Goal: Information Seeking & Learning: Learn about a topic

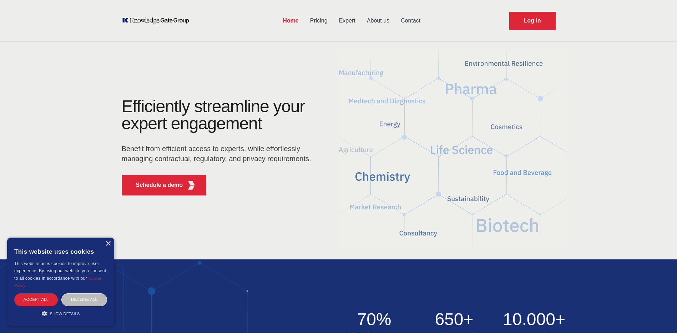
drag, startPoint x: 533, startPoint y: 12, endPoint x: 352, endPoint y: 217, distance: 273.1
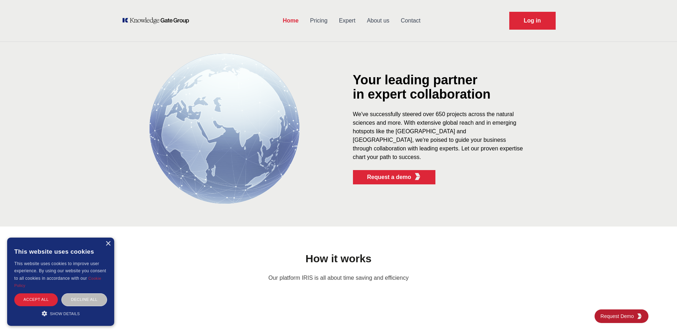
scroll to position [286, 0]
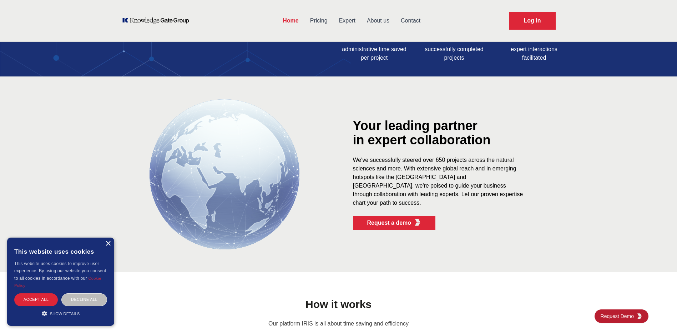
click at [108, 244] on div "×" at bounding box center [107, 243] width 5 height 5
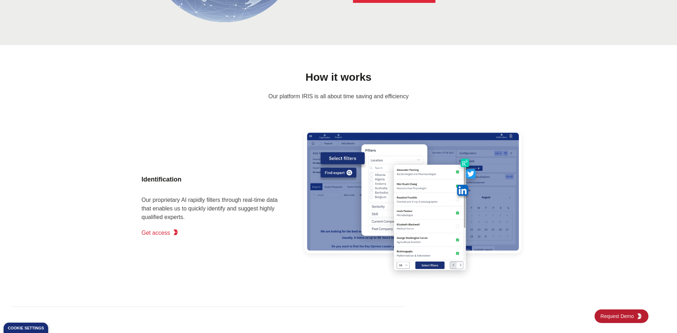
scroll to position [571, 0]
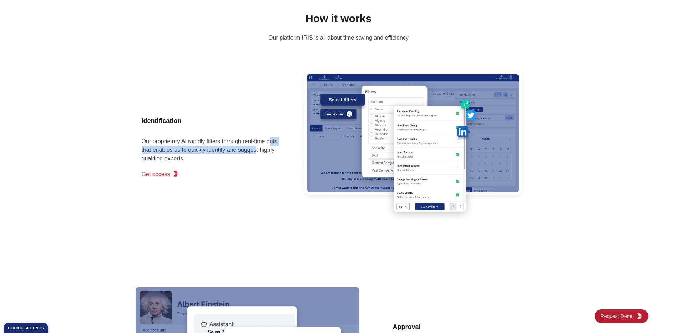
drag, startPoint x: 279, startPoint y: 143, endPoint x: 236, endPoint y: 156, distance: 44.7
click at [245, 153] on p "Our proprietary AI rapidly filters through real-time data that enables us to qu…" at bounding box center [213, 150] width 143 height 26
click at [207, 168] on div "Identification Our proprietary AI rapidly filters through real-time data that e…" at bounding box center [213, 145] width 143 height 86
click at [430, 158] on img at bounding box center [413, 144] width 228 height 171
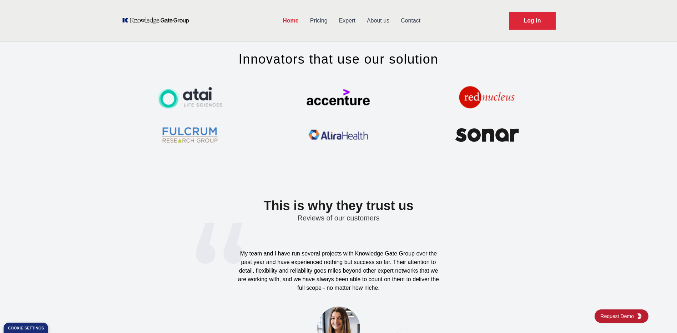
scroll to position [1999, 0]
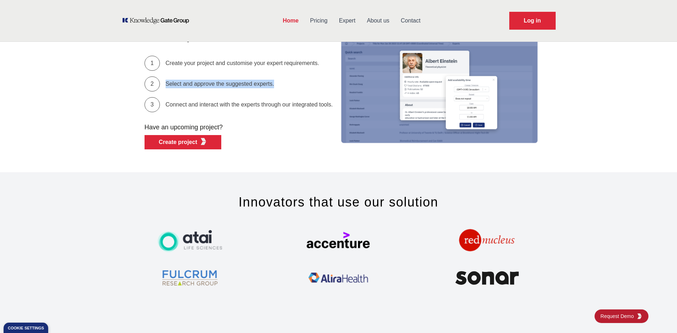
drag, startPoint x: 164, startPoint y: 83, endPoint x: 314, endPoint y: 81, distance: 150.3
click at [314, 81] on div "2 Select and approve the suggested experts." at bounding box center [239, 83] width 188 height 15
drag, startPoint x: 239, startPoint y: 99, endPoint x: 334, endPoint y: 99, distance: 94.2
click at [334, 99] on div "Your steps to success 1 Create your project and customise your expert requireme…" at bounding box center [339, 88] width 428 height 122
click at [287, 105] on div "Connect and interact with the experts through our integrated tools." at bounding box center [249, 104] width 167 height 9
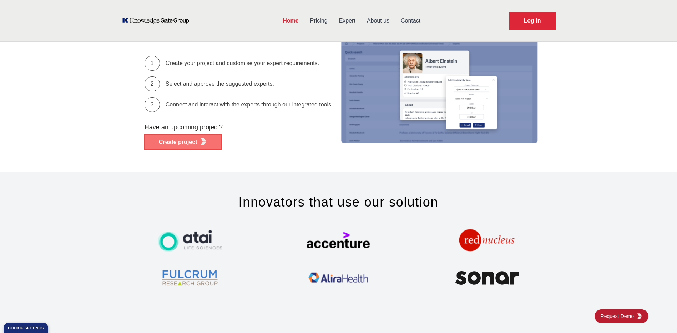
click at [191, 148] on button "Create project" at bounding box center [183, 142] width 77 height 14
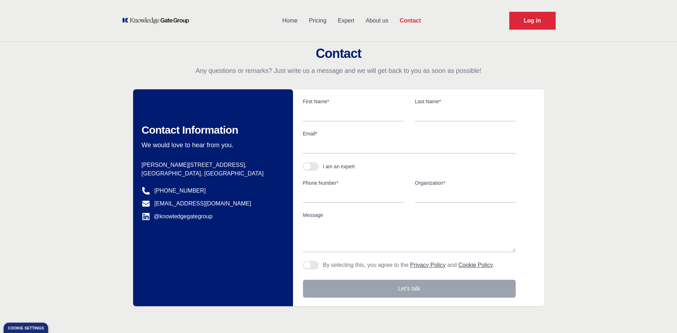
click at [298, 25] on link "Home" at bounding box center [290, 20] width 27 height 19
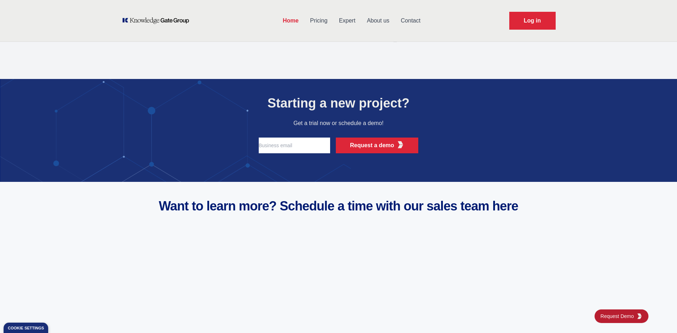
scroll to position [2284, 0]
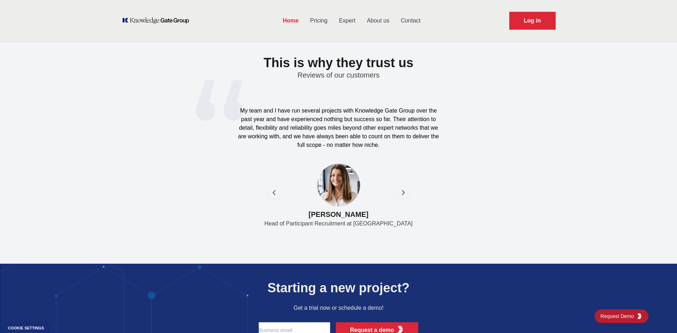
click at [402, 194] on icon "next" at bounding box center [403, 192] width 7 height 7
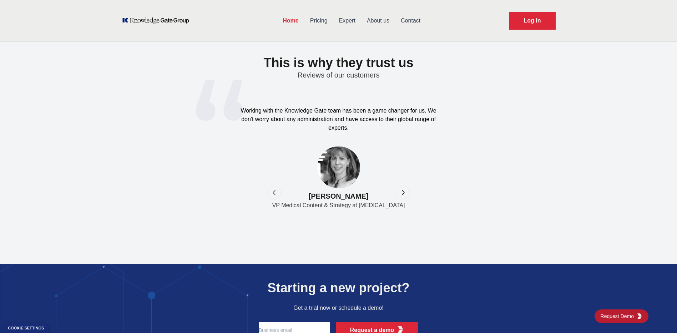
click at [273, 193] on icon "previous" at bounding box center [274, 192] width 2 height 5
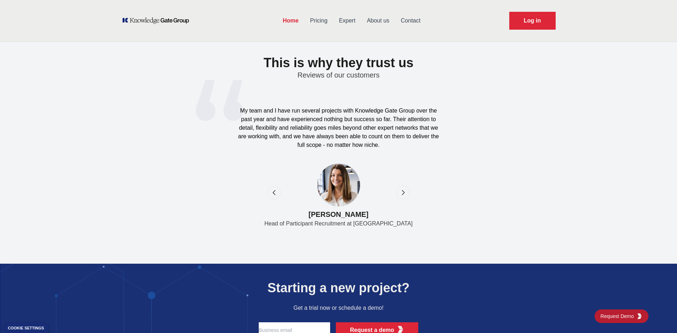
click at [404, 191] on icon "next" at bounding box center [403, 192] width 7 height 7
